Goal: Obtain resource: Obtain resource

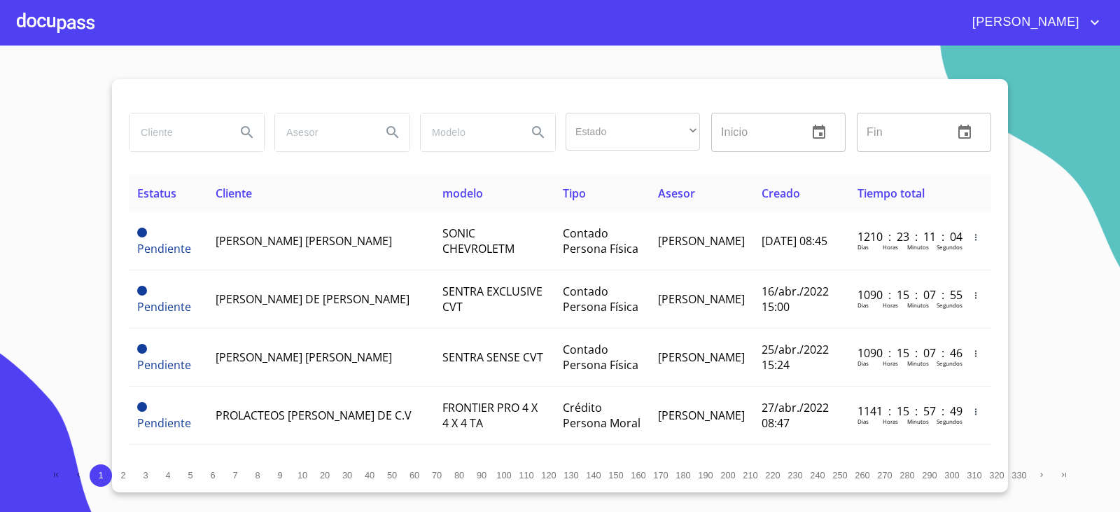
click at [170, 123] on input "search" at bounding box center [177, 132] width 95 height 38
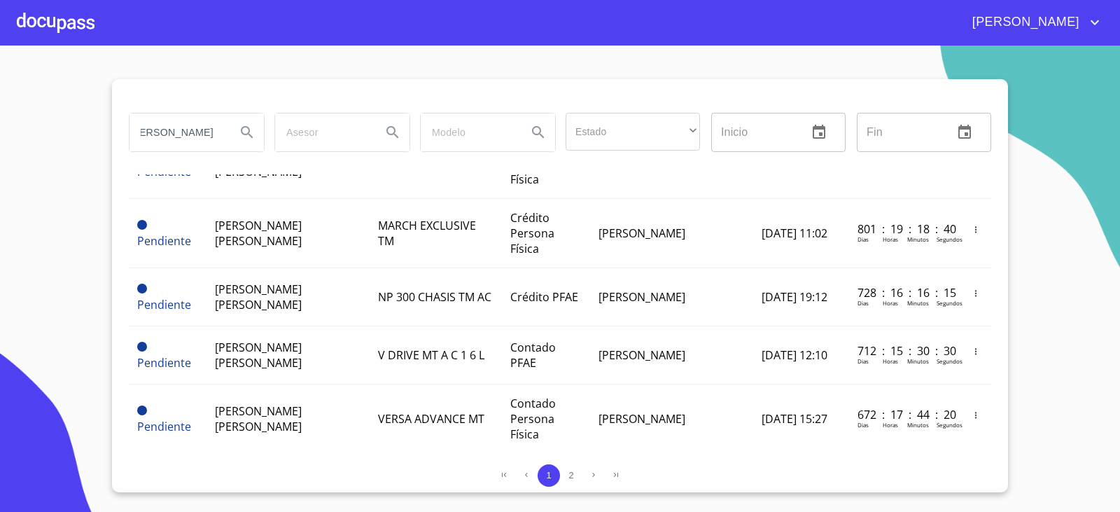
scroll to position [0, 24]
type input "[PERSON_NAME]"
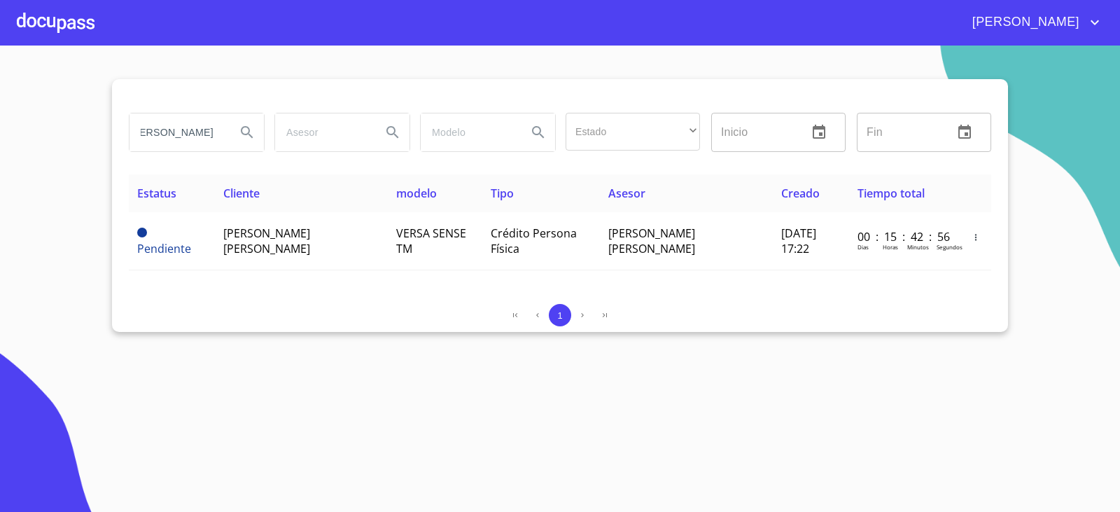
scroll to position [0, 0]
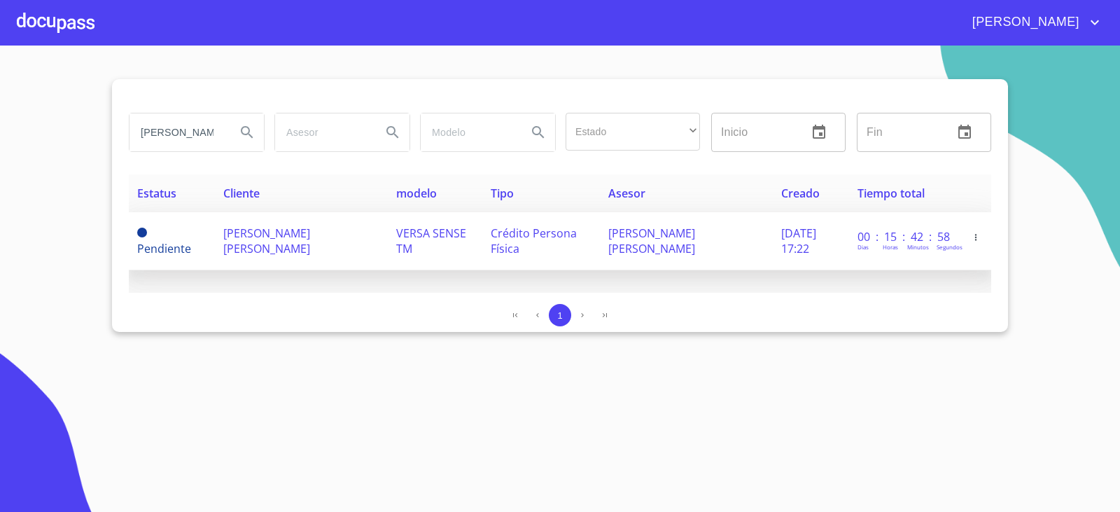
click at [273, 235] on span "[PERSON_NAME] [PERSON_NAME]" at bounding box center [266, 240] width 87 height 31
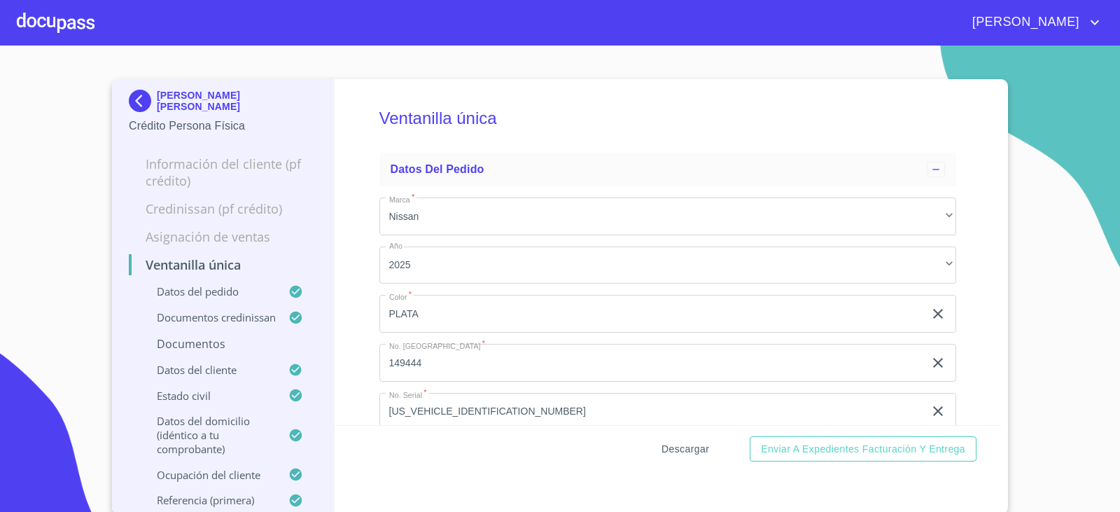
click at [701, 443] on span "Descargar" at bounding box center [686, 449] width 48 height 18
click at [137, 92] on img at bounding box center [143, 101] width 28 height 22
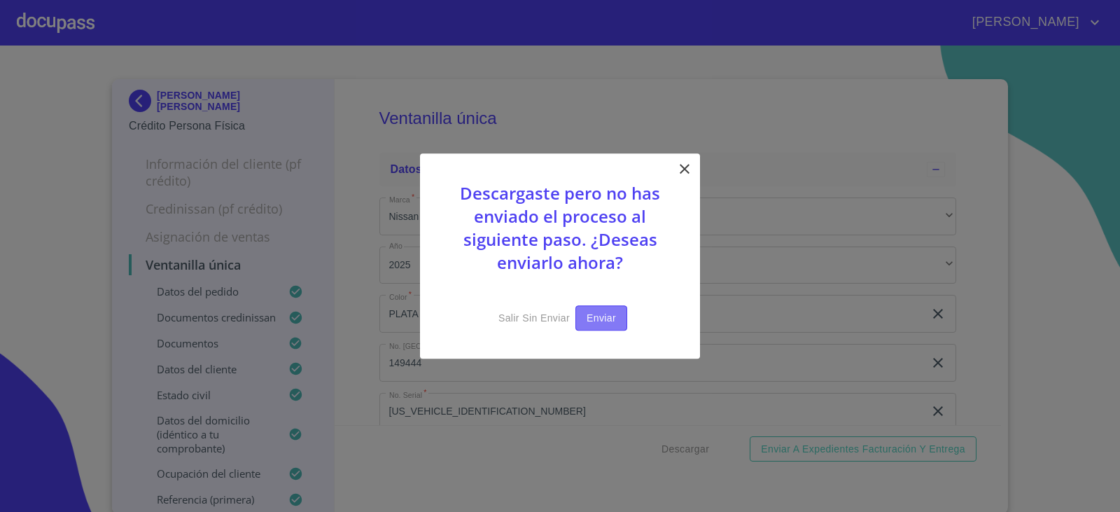
click at [591, 318] on span "Enviar" at bounding box center [601, 318] width 29 height 18
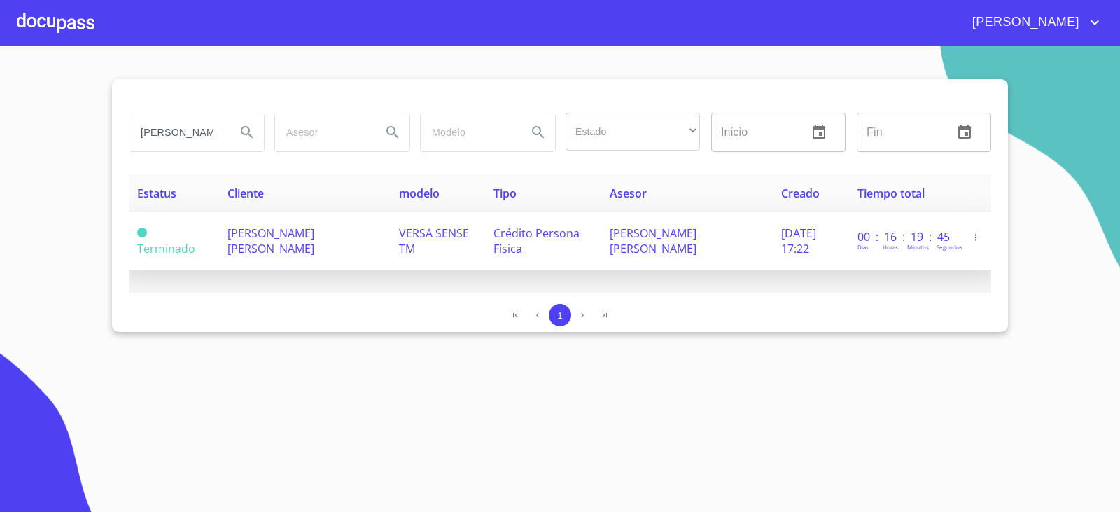
click at [244, 232] on span "[PERSON_NAME] [PERSON_NAME]" at bounding box center [271, 240] width 87 height 31
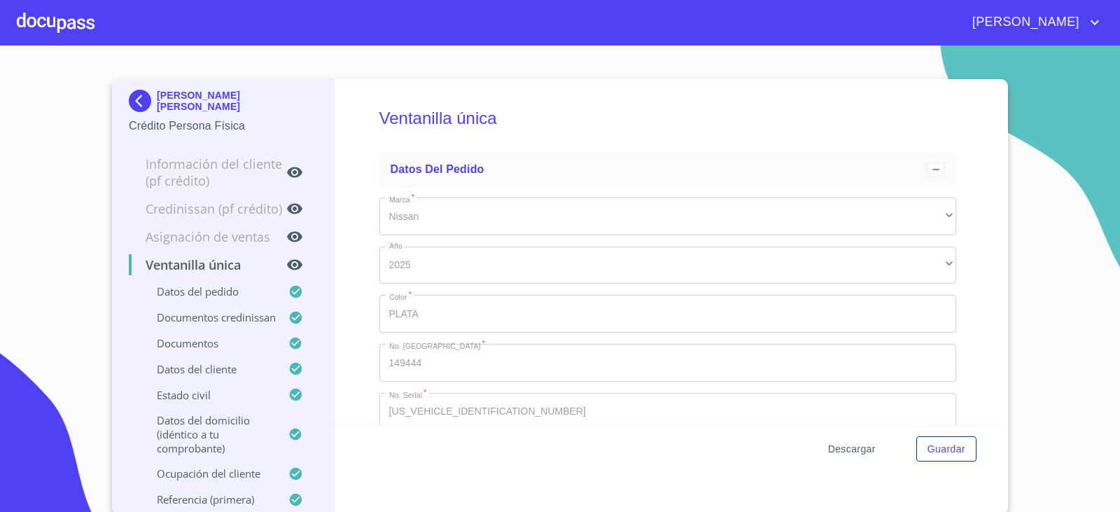
click at [869, 448] on button "Descargar" at bounding box center [852, 449] width 59 height 26
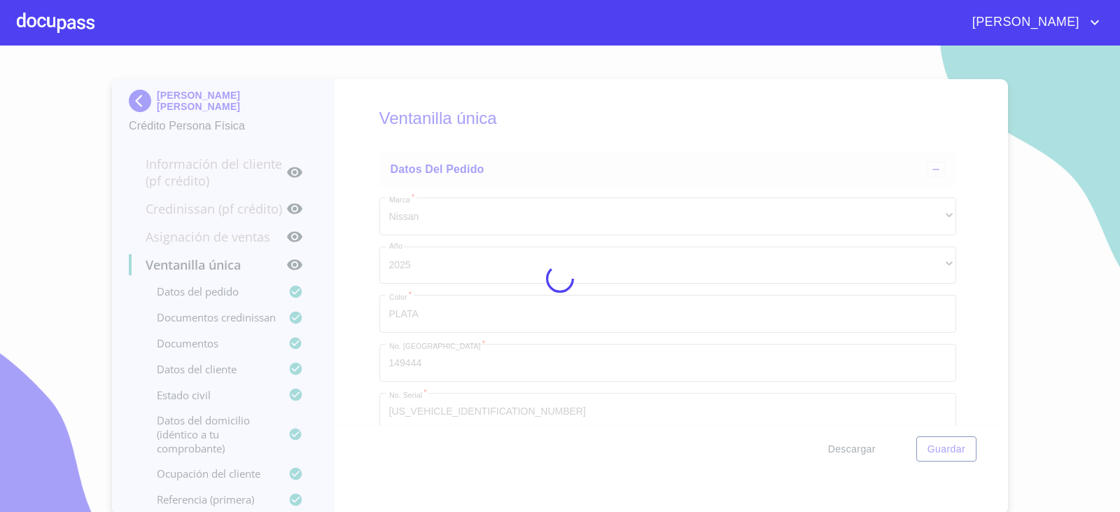
click at [862, 452] on div at bounding box center [560, 279] width 1120 height 466
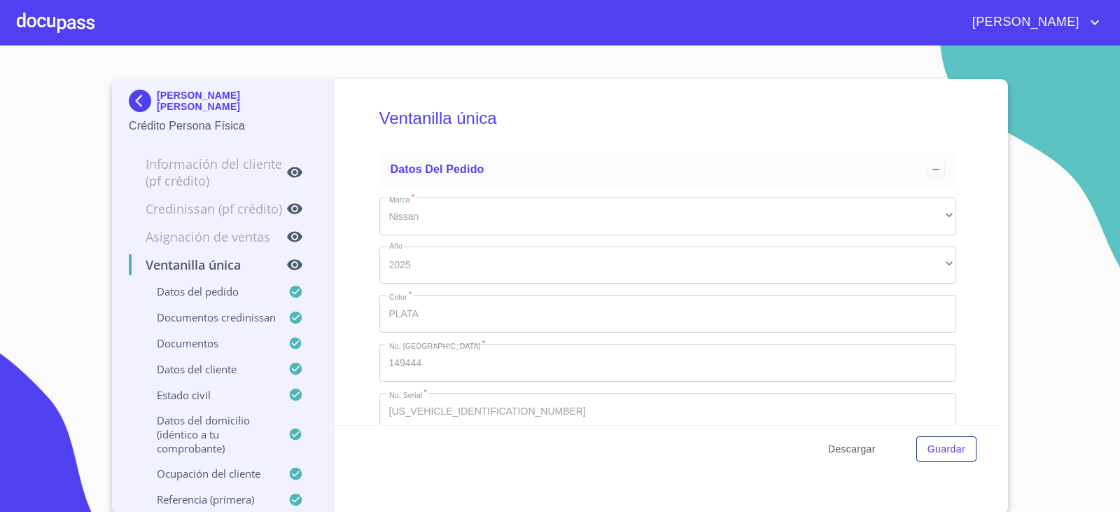
click at [855, 451] on span "Descargar" at bounding box center [852, 449] width 48 height 18
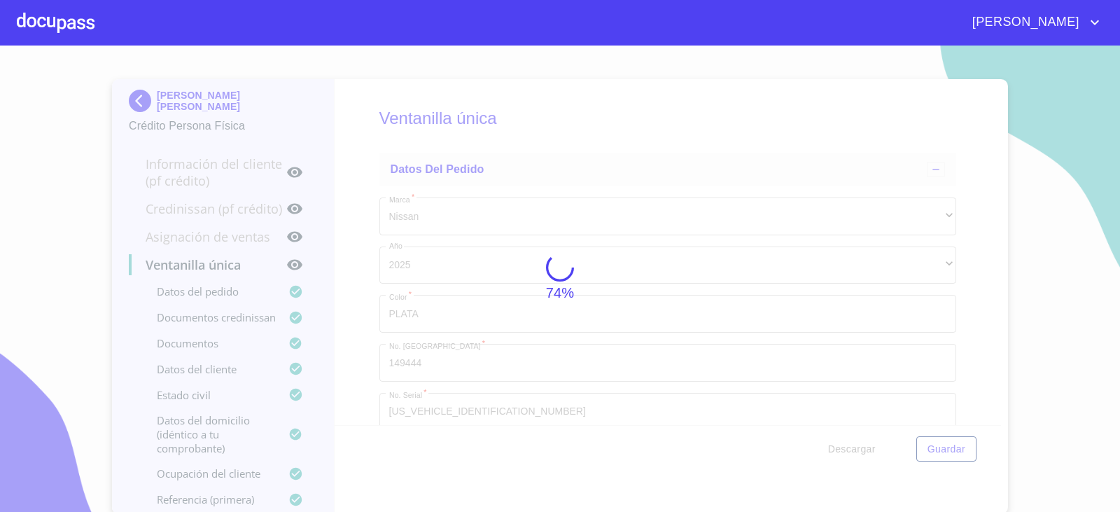
drag, startPoint x: 323, startPoint y: 97, endPoint x: 235, endPoint y: 96, distance: 88.9
click at [323, 97] on div "74%" at bounding box center [560, 279] width 1120 height 466
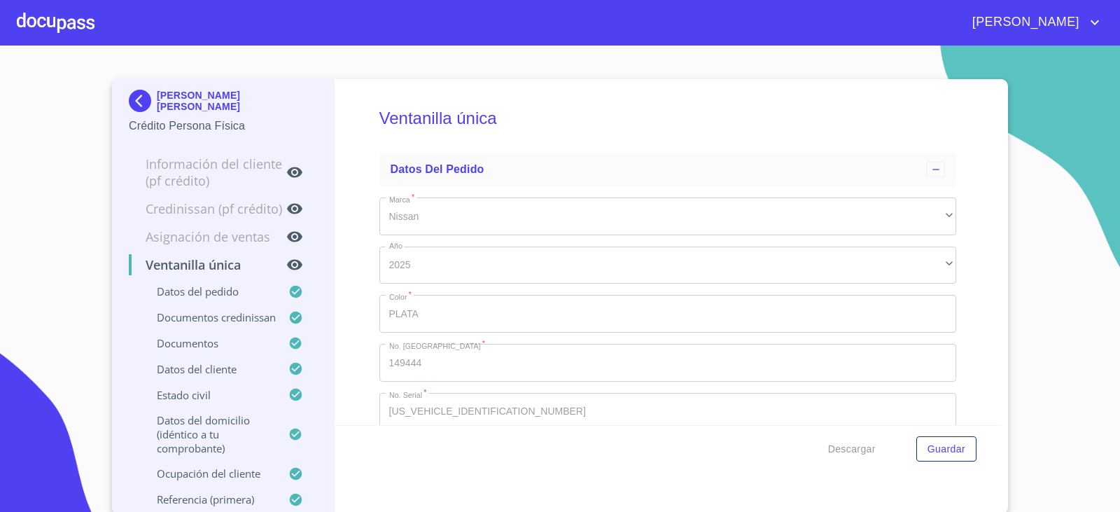
click at [140, 97] on img at bounding box center [143, 101] width 28 height 22
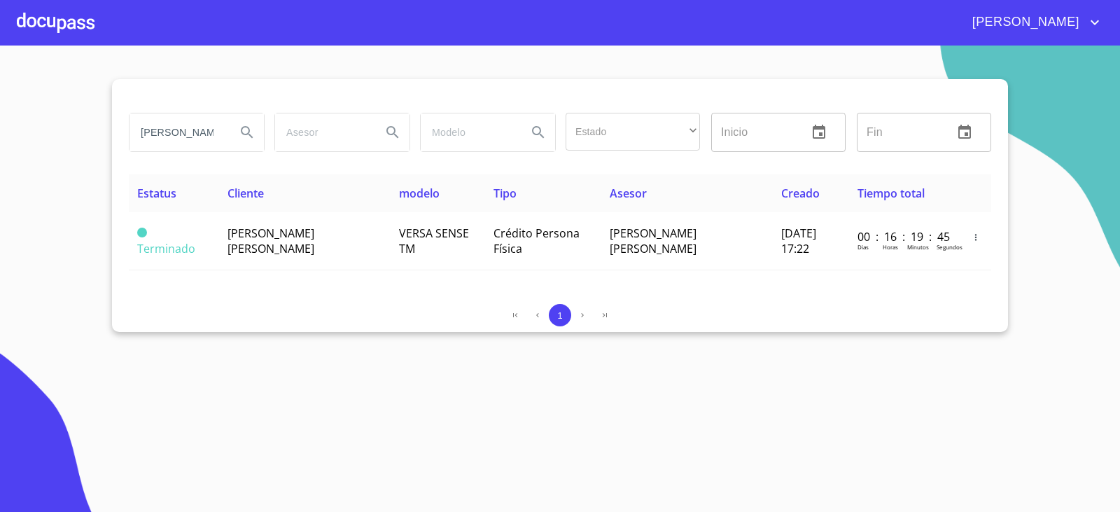
click at [188, 136] on input "[PERSON_NAME]" at bounding box center [177, 132] width 95 height 38
click at [188, 135] on input "[PERSON_NAME]" at bounding box center [177, 132] width 95 height 38
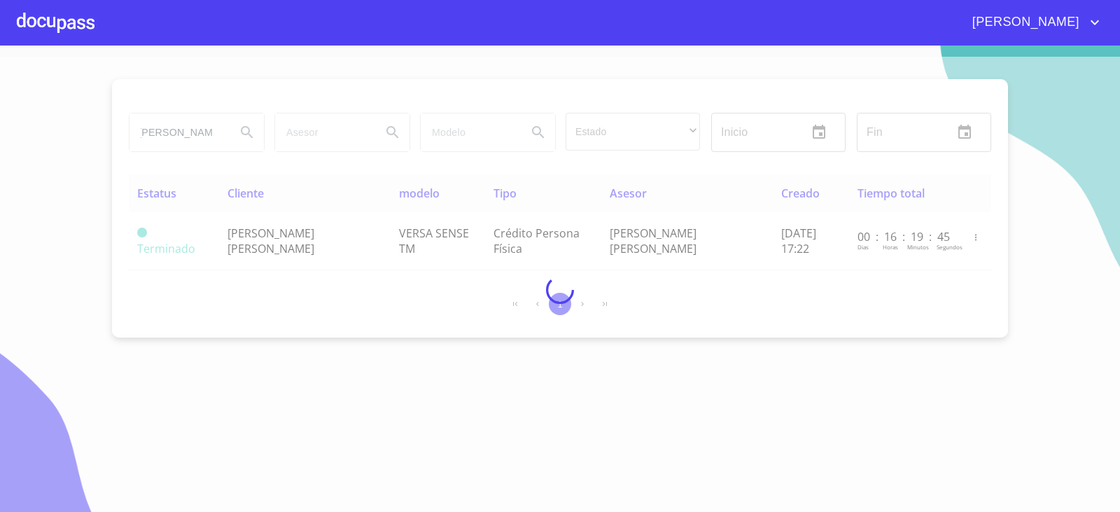
type input "[PERSON_NAME]"
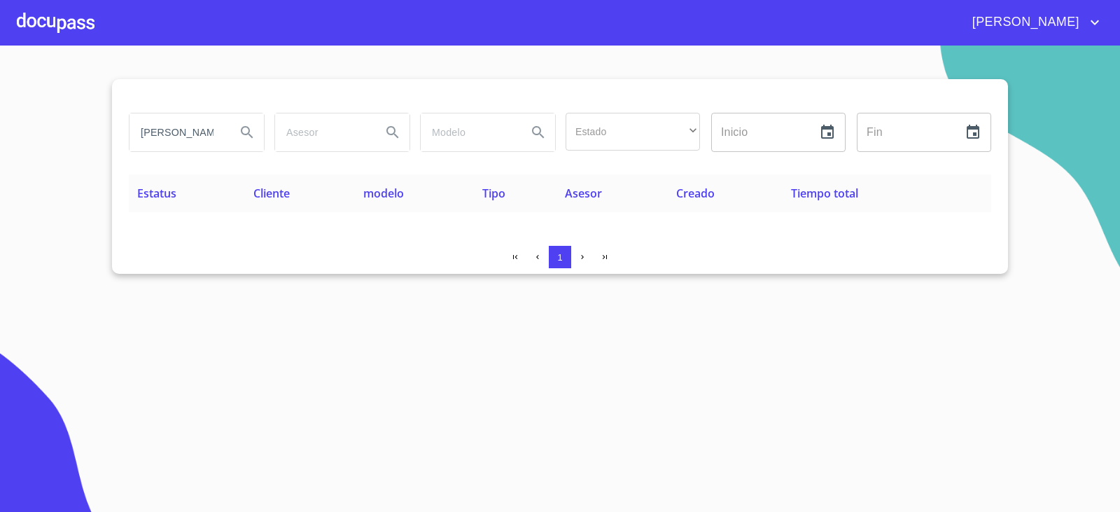
drag, startPoint x: 211, startPoint y: 132, endPoint x: 84, endPoint y: 123, distance: 127.7
click at [89, 120] on section "[PERSON_NAME] Estado ​ ​ Inicio ​ Fin ​ Estatus Cliente modelo Tipo Asesor Crea…" at bounding box center [560, 279] width 1120 height 466
type input "[PERSON_NAME]"
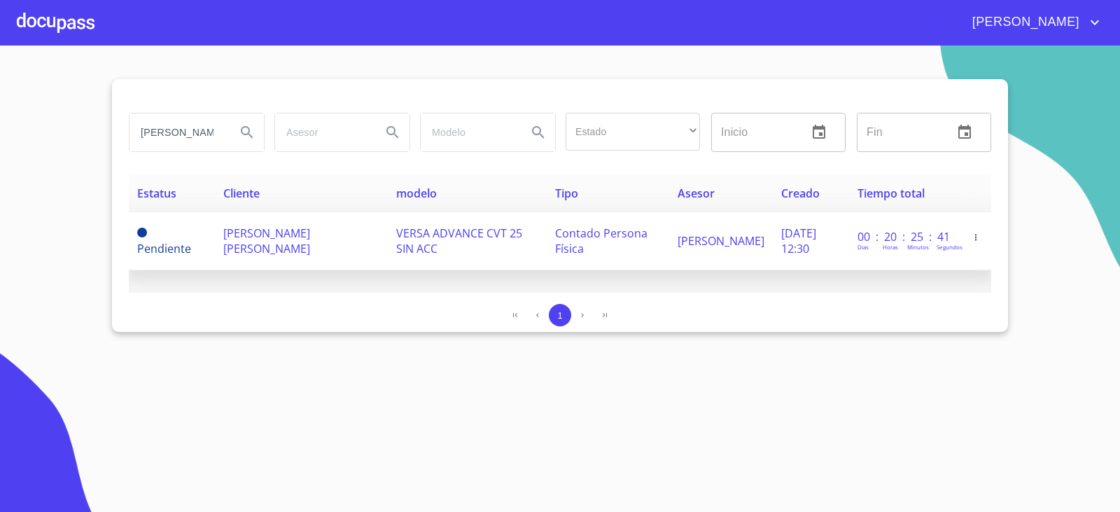
click at [291, 258] on td "[PERSON_NAME] [PERSON_NAME]" at bounding box center [301, 241] width 172 height 58
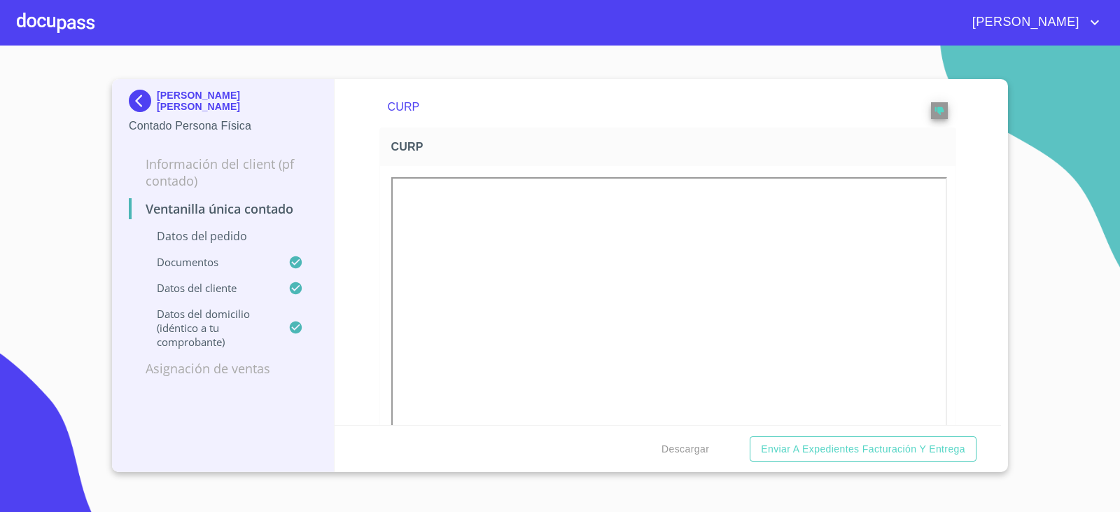
scroll to position [1686, 0]
click at [687, 463] on div "Descargar Enviar a Expedientes Facturación y Entrega" at bounding box center [668, 449] width 667 height 48
click at [677, 447] on span "Descargar" at bounding box center [686, 449] width 48 height 18
click at [151, 98] on img at bounding box center [143, 101] width 28 height 22
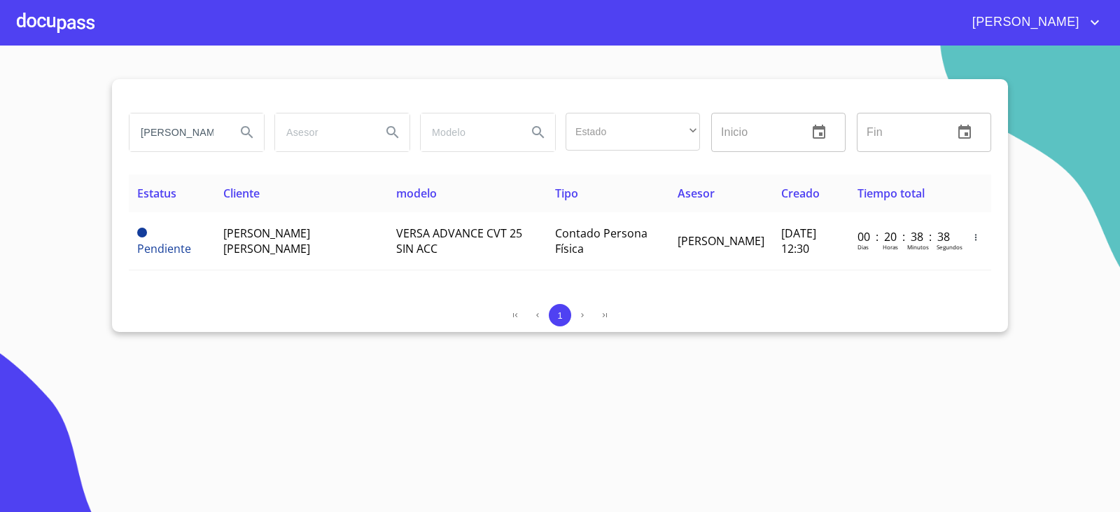
drag, startPoint x: 68, startPoint y: 217, endPoint x: 133, endPoint y: 160, distance: 86.8
click at [68, 217] on section "[PERSON_NAME] Estado ​ ​ Inicio ​ Fin ​ Estatus Cliente modelo Tipo Asesor Crea…" at bounding box center [560, 279] width 1120 height 466
click at [173, 123] on input "[PERSON_NAME]" at bounding box center [177, 132] width 95 height 38
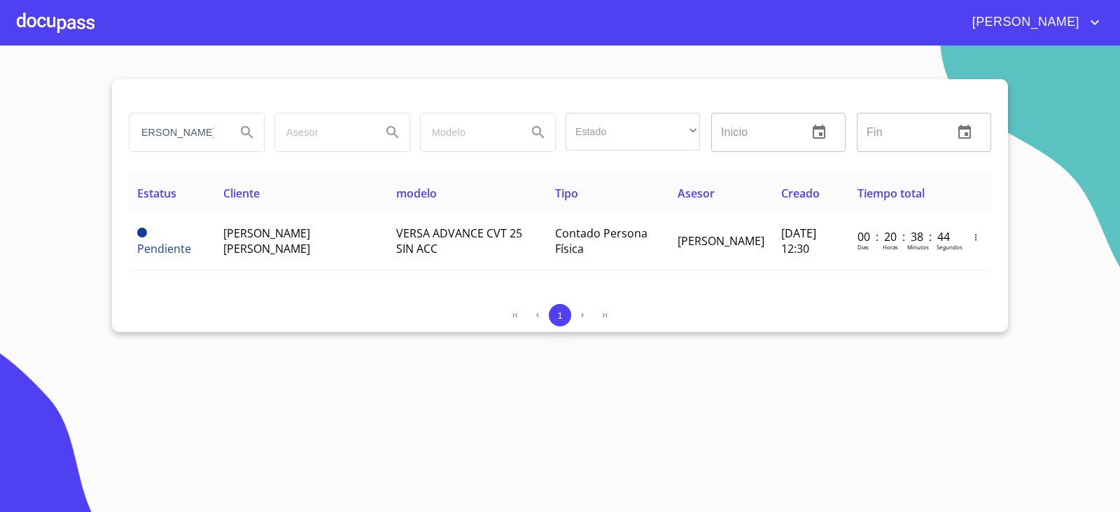
scroll to position [0, 12]
type input "[PERSON_NAME] [PERSON_NAME]"
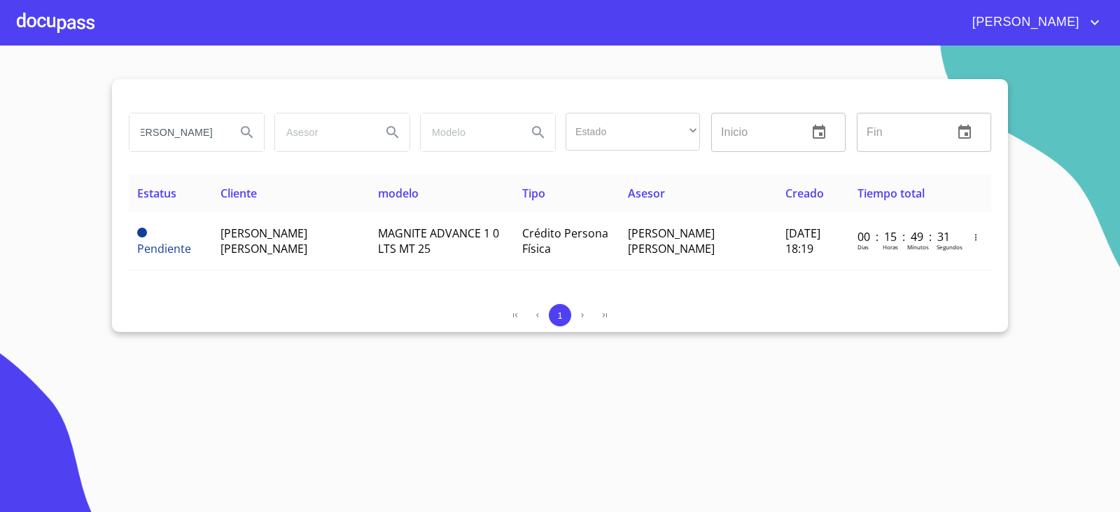
scroll to position [0, 0]
click at [1066, 314] on section "[PERSON_NAME] [PERSON_NAME] Estado ​ ​ Inicio ​ Fin ​ Estatus Cliente modelo Ti…" at bounding box center [560, 279] width 1120 height 466
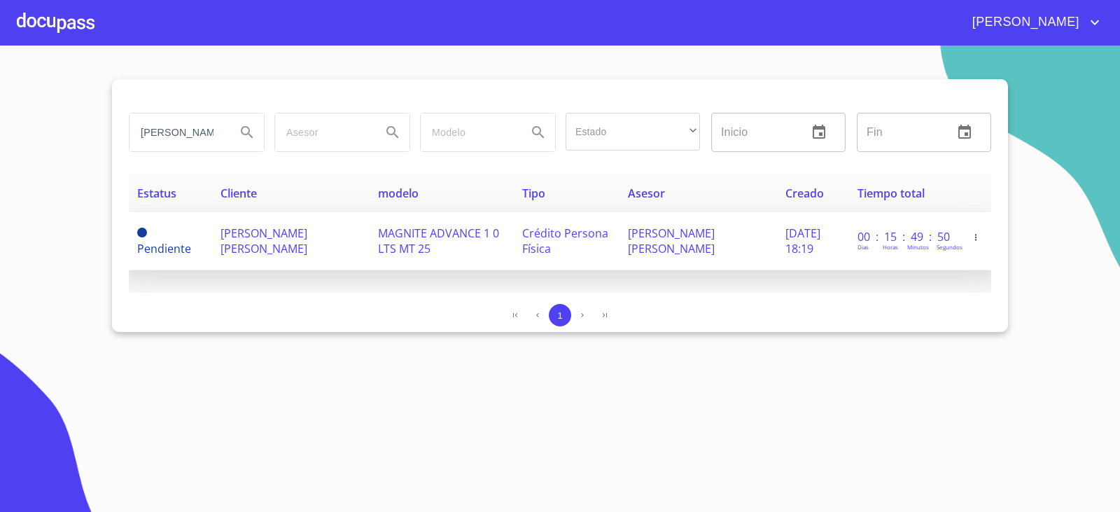
click at [258, 233] on span "[PERSON_NAME] [PERSON_NAME]" at bounding box center [264, 240] width 87 height 31
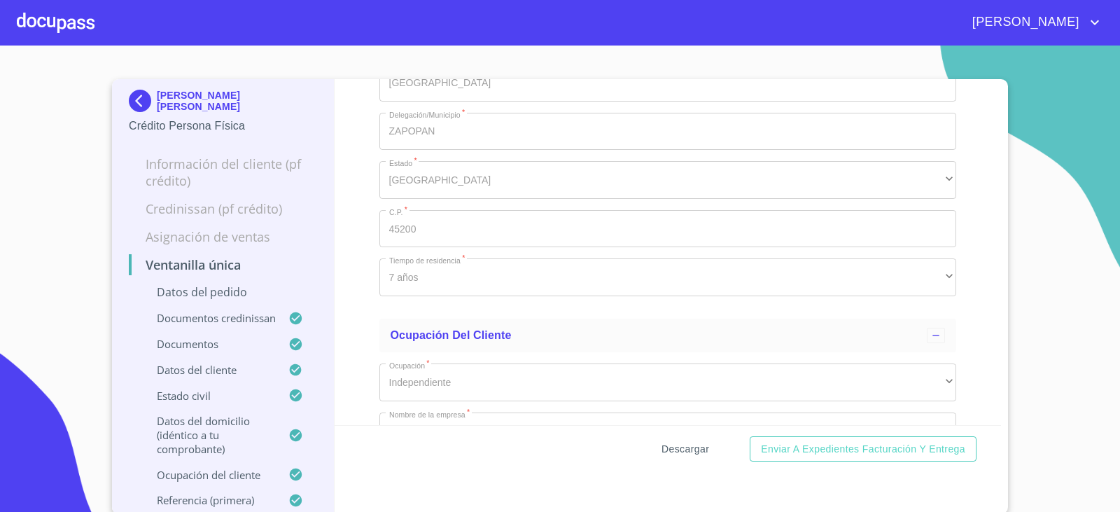
click at [666, 446] on span "Descargar" at bounding box center [686, 449] width 48 height 18
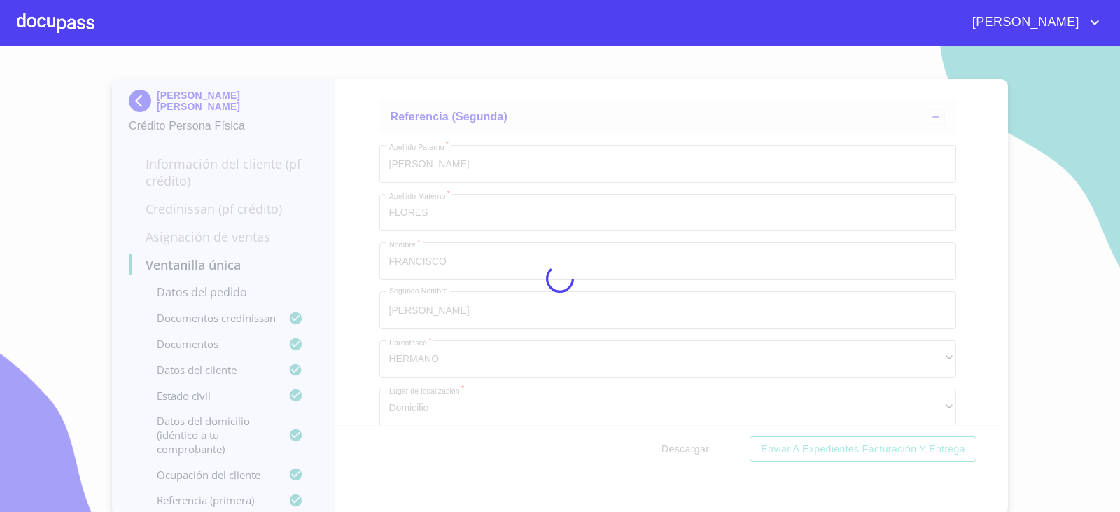
scroll to position [6008, 0]
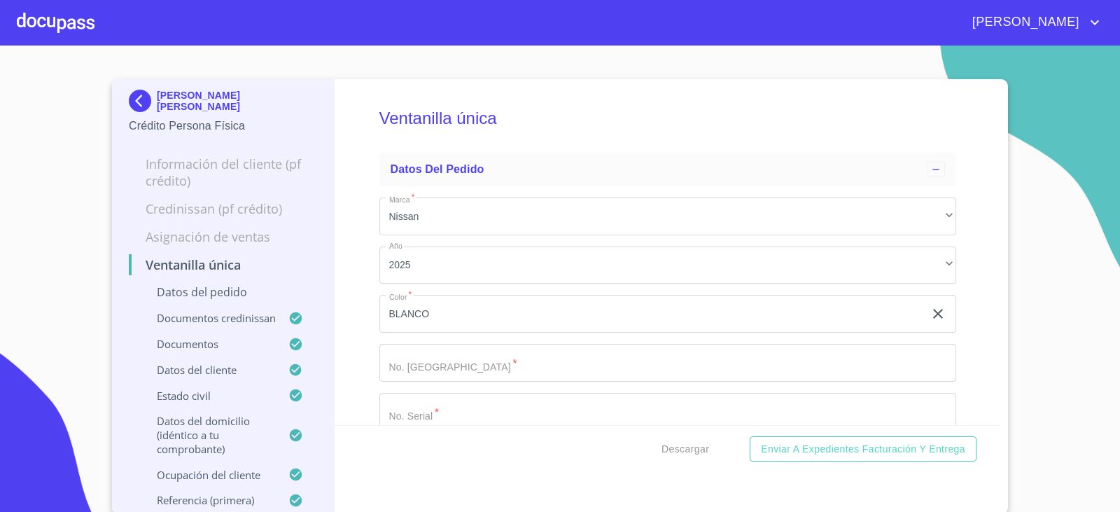
scroll to position [6008, 0]
click at [134, 101] on img at bounding box center [143, 101] width 28 height 22
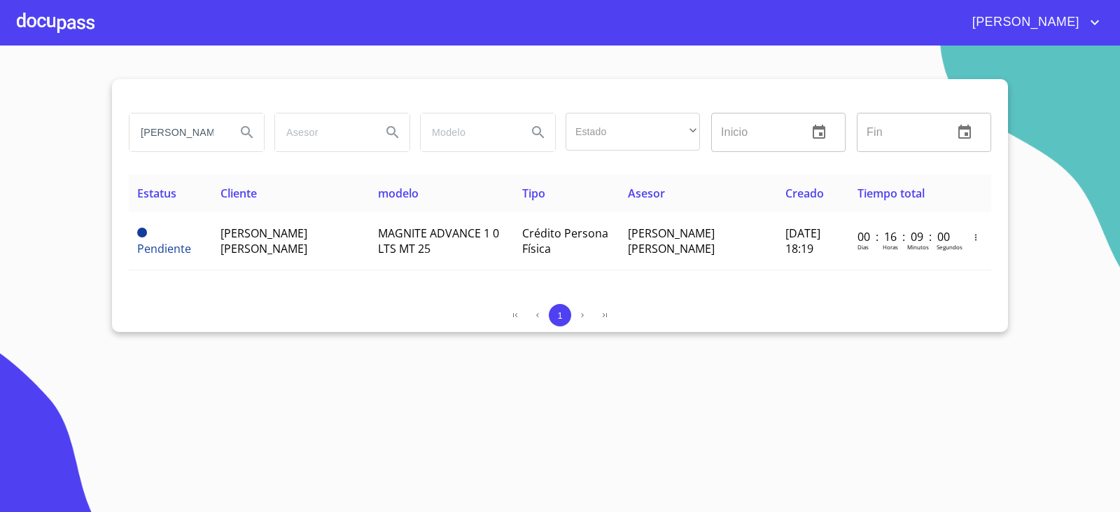
click at [189, 139] on input "[PERSON_NAME] [PERSON_NAME]" at bounding box center [177, 132] width 95 height 38
click at [188, 137] on input "[PERSON_NAME] [PERSON_NAME]" at bounding box center [177, 132] width 95 height 38
type input "[PERSON_NAME]"
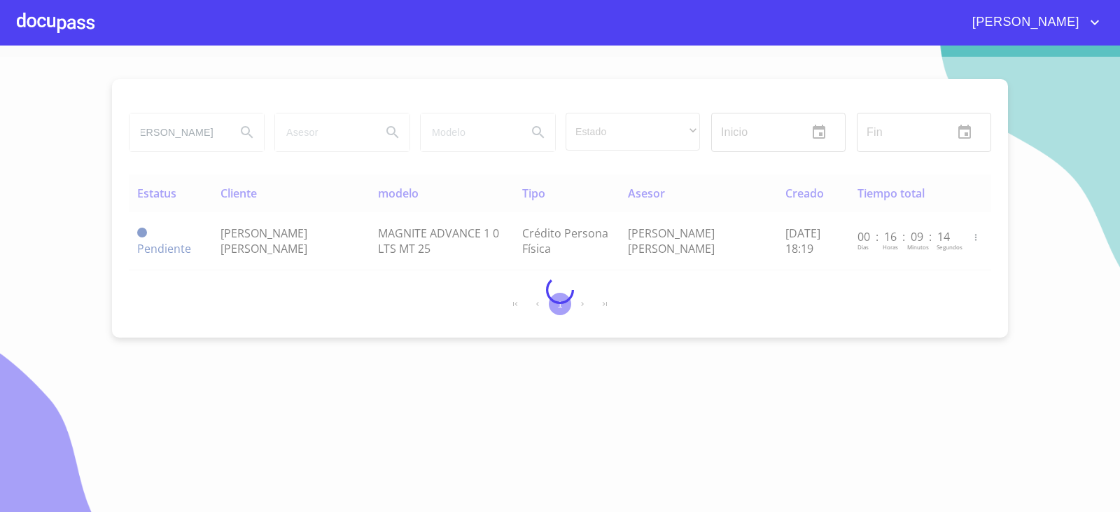
scroll to position [0, 0]
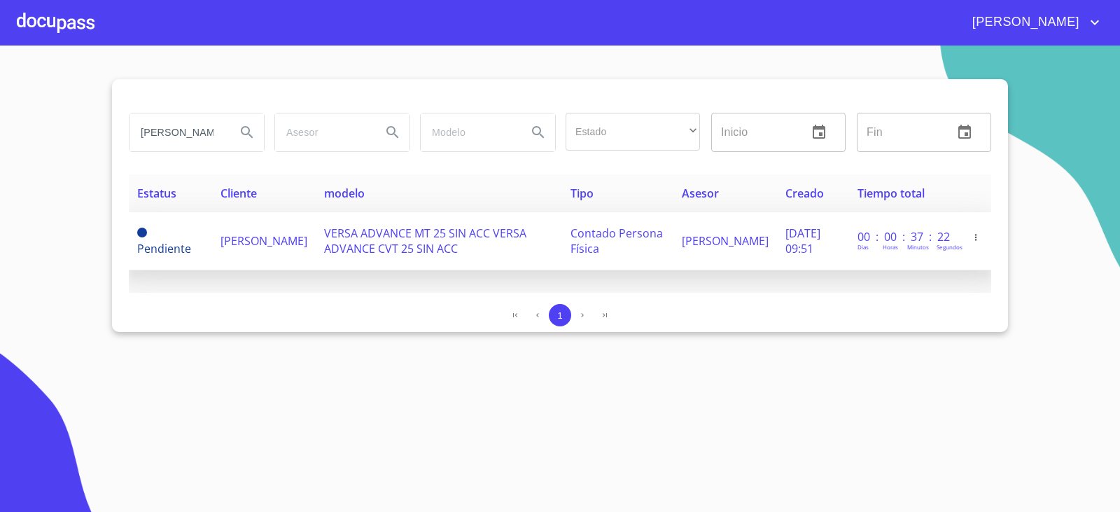
click at [355, 249] on span "VERSA ADVANCE MT 25 SIN ACC VERSA ADVANCE CVT 25 SIN ACC" at bounding box center [425, 240] width 202 height 31
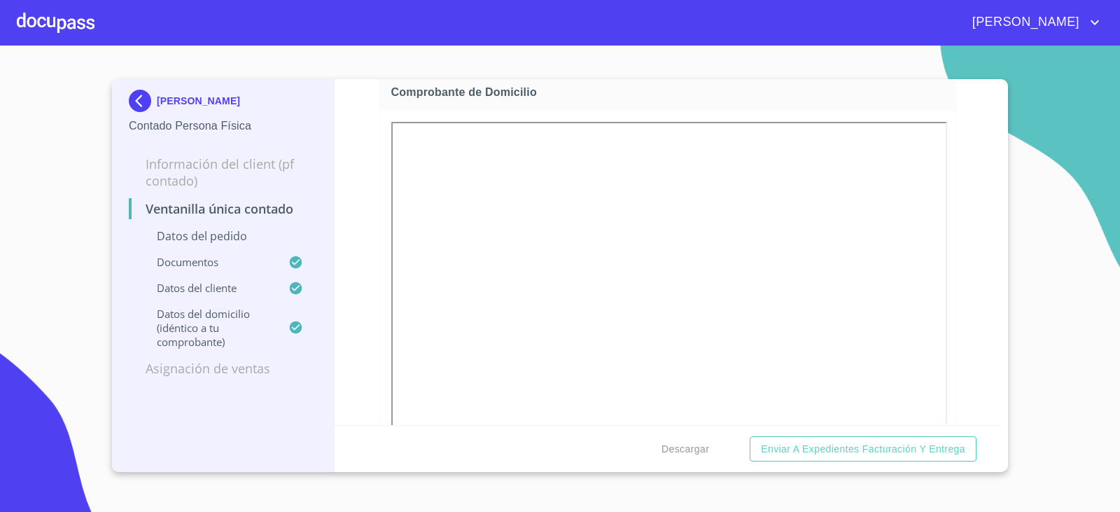
scroll to position [560, 0]
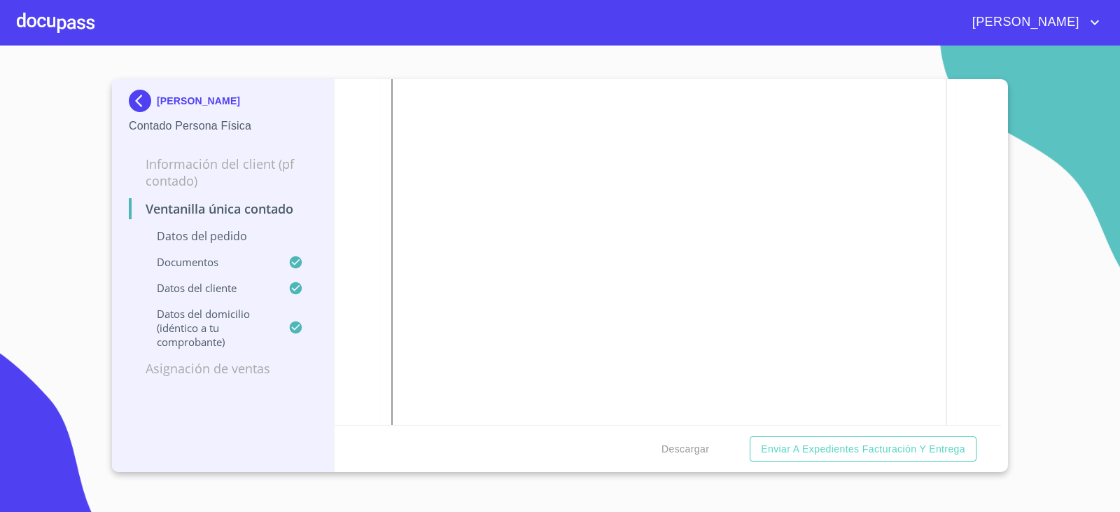
click at [676, 434] on div "Descargar Enviar a Expedientes Facturación y Entrega" at bounding box center [668, 449] width 667 height 48
click at [678, 451] on span "Descargar" at bounding box center [686, 449] width 48 height 18
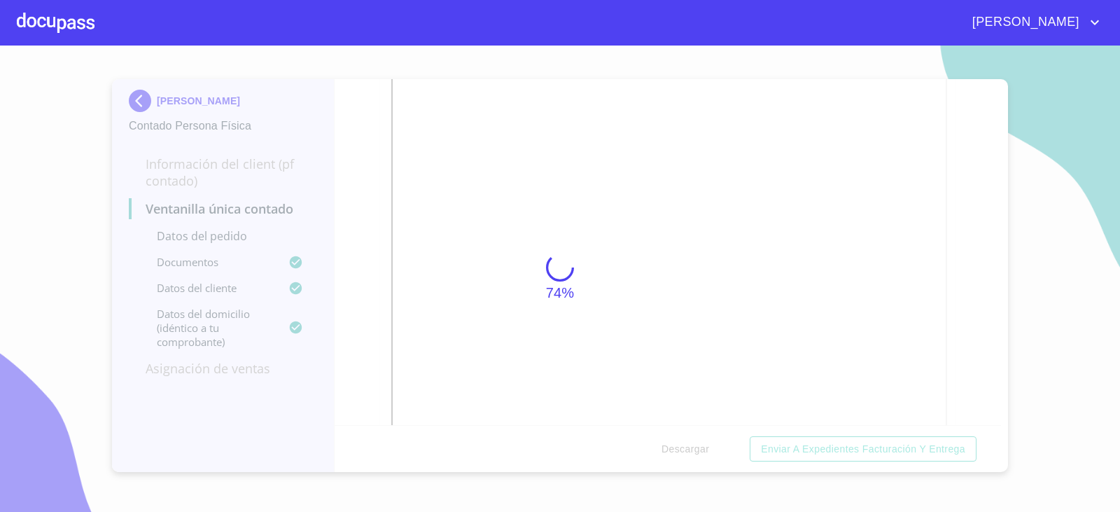
drag, startPoint x: 187, startPoint y: 371, endPoint x: 213, endPoint y: 365, distance: 26.5
click at [195, 368] on div "74%" at bounding box center [560, 279] width 1120 height 466
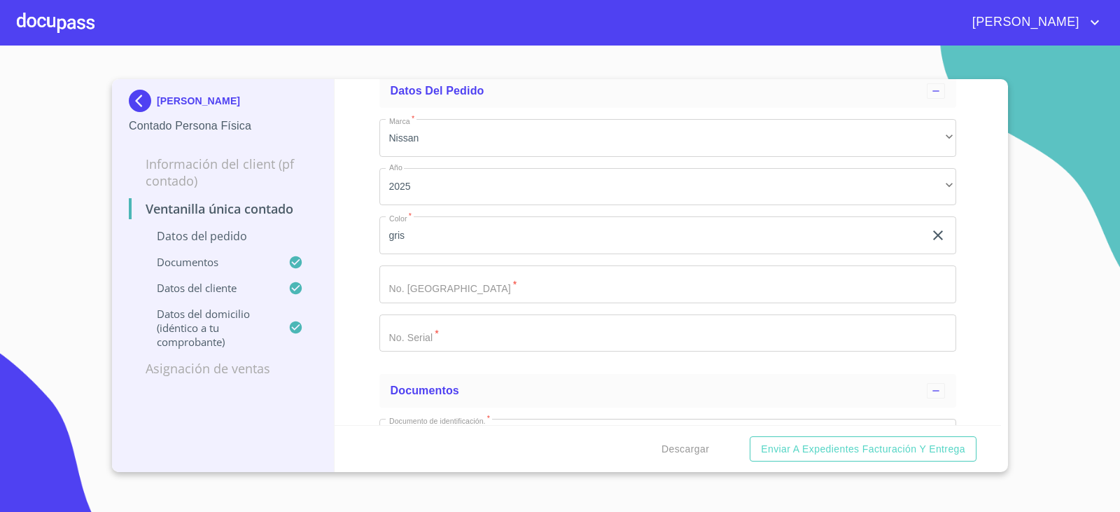
scroll to position [0, 0]
